Goal: Task Accomplishment & Management: Manage account settings

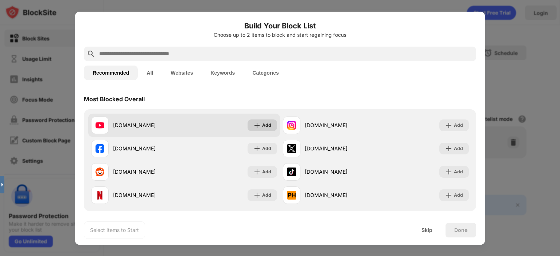
click at [251, 130] on div "Add" at bounding box center [262, 126] width 30 height 12
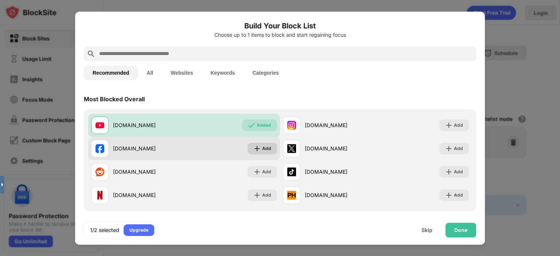
click at [254, 153] on div "Add" at bounding box center [262, 149] width 30 height 12
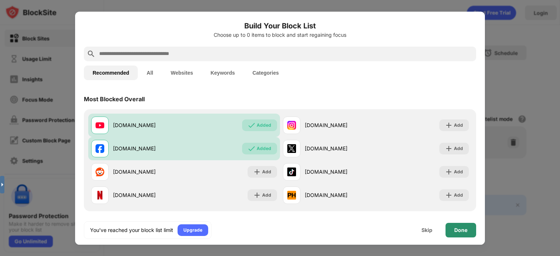
click at [451, 228] on div "Done" at bounding box center [460, 230] width 31 height 15
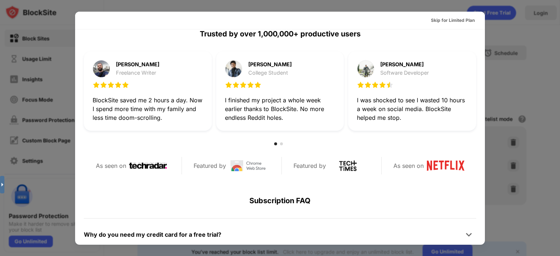
scroll to position [209, 0]
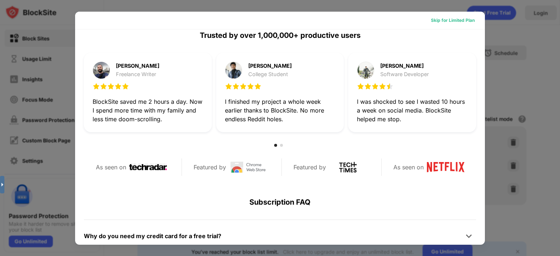
click at [440, 17] on div "Skip for Limited Plan" at bounding box center [453, 20] width 44 height 7
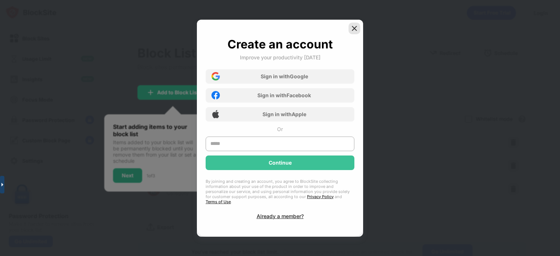
click at [354, 32] on img at bounding box center [354, 28] width 7 height 7
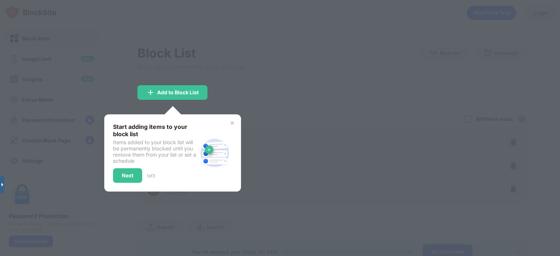
click at [277, 129] on div at bounding box center [280, 128] width 560 height 256
click at [232, 124] on img at bounding box center [232, 123] width 6 height 6
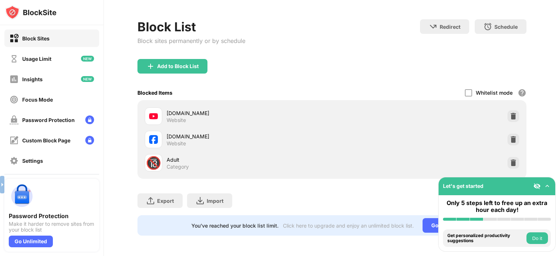
scroll to position [31, 0]
click at [536, 238] on button "Do it" at bounding box center [536, 238] width 21 height 12
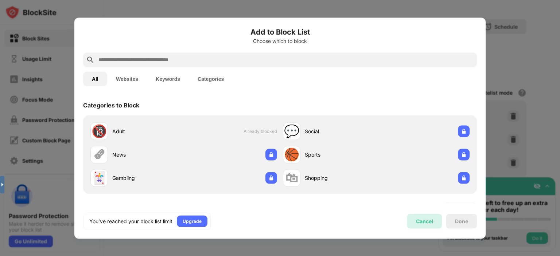
click at [431, 226] on div "Cancel" at bounding box center [424, 221] width 35 height 15
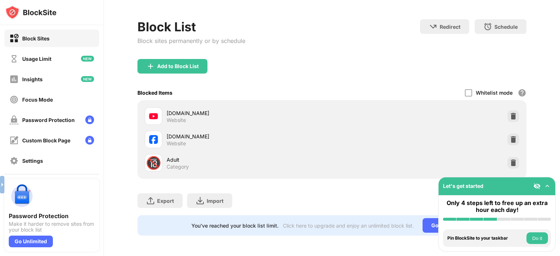
scroll to position [31, 0]
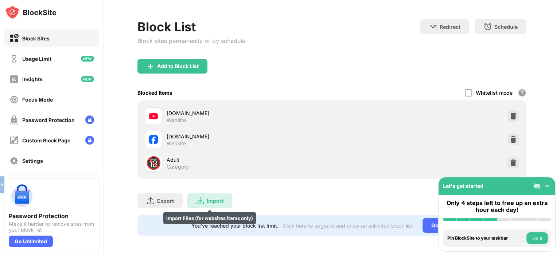
click at [198, 196] on img at bounding box center [200, 200] width 9 height 9
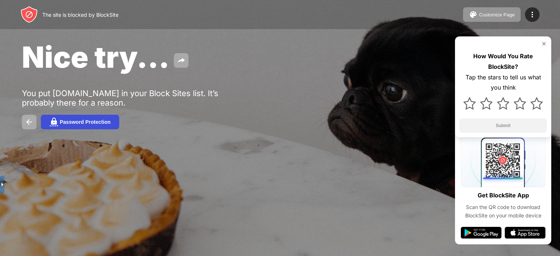
click at [71, 127] on button "Password Protection" at bounding box center [80, 122] width 78 height 15
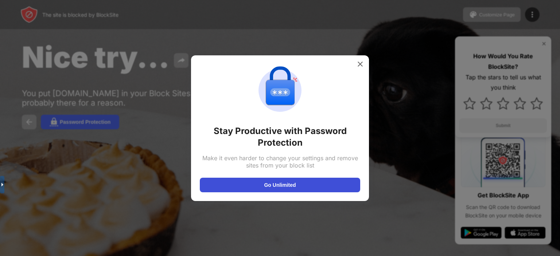
click at [269, 188] on button "Go Unlimited" at bounding box center [280, 185] width 160 height 15
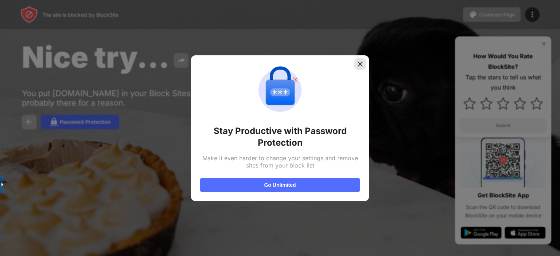
click at [361, 67] on img at bounding box center [359, 63] width 7 height 7
